Goal: Check status: Check status

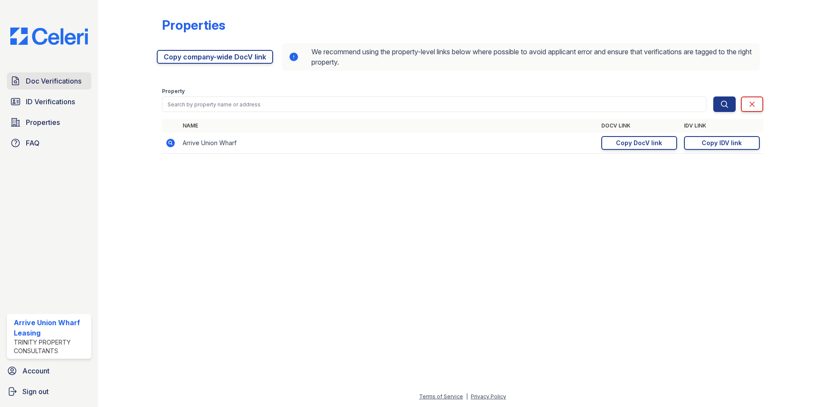
click at [29, 83] on span "Doc Verifications" at bounding box center [54, 81] width 56 height 10
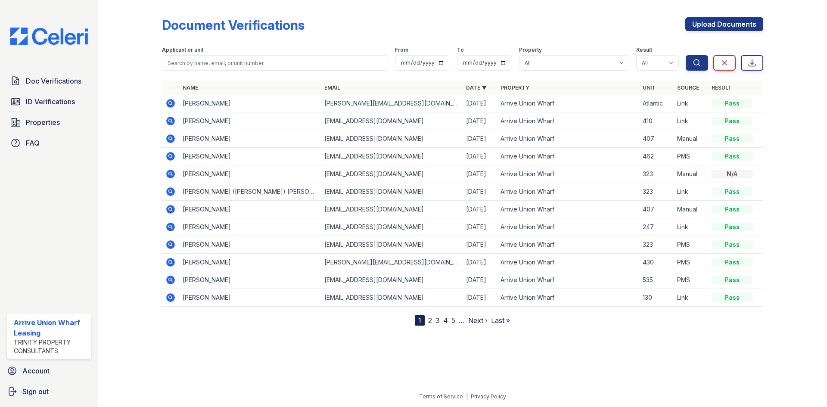
click at [171, 104] on icon at bounding box center [170, 103] width 10 height 10
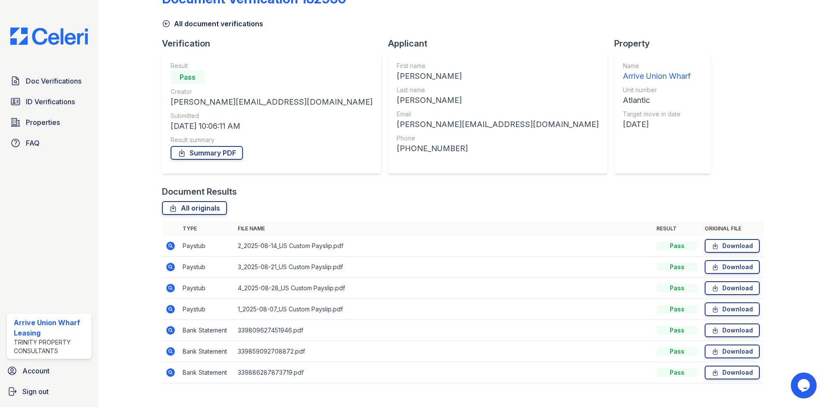
scroll to position [40, 0]
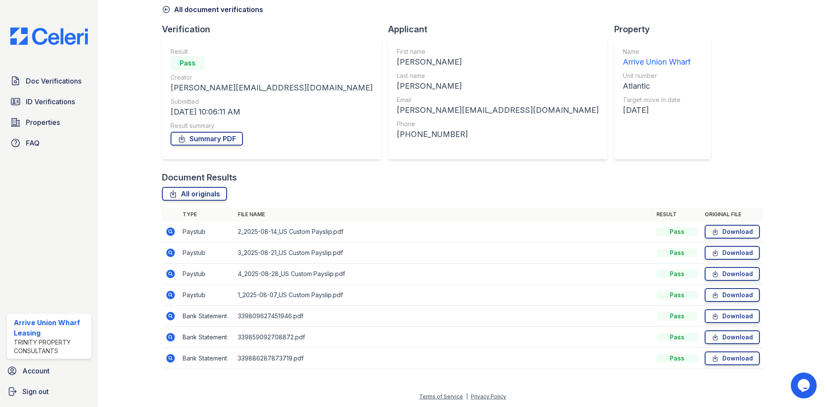
click at [170, 230] on icon at bounding box center [170, 231] width 10 height 10
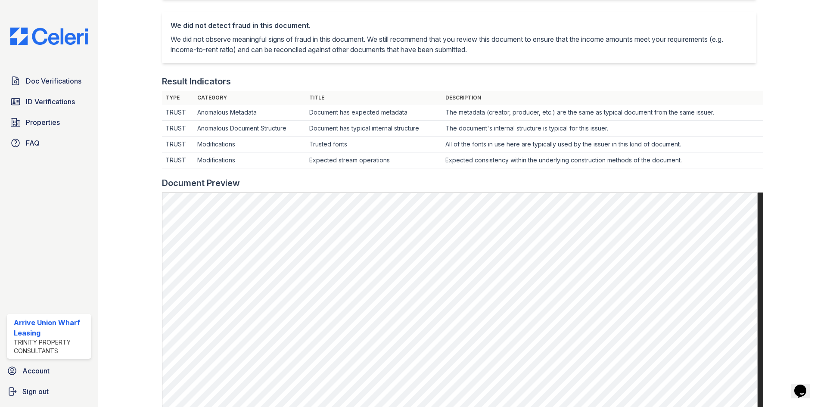
scroll to position [215, 0]
